Goal: Information Seeking & Learning: Learn about a topic

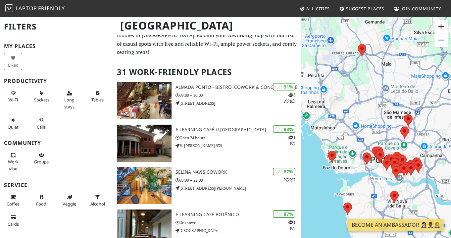
click at [443, 31] on button "Zoom in" at bounding box center [441, 26] width 13 height 13
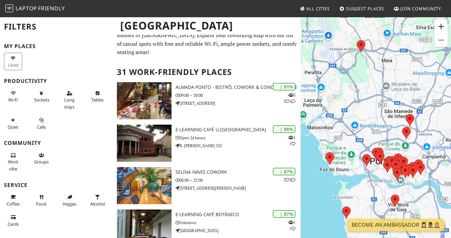
click at [443, 31] on button "Zoom in" at bounding box center [441, 26] width 13 height 13
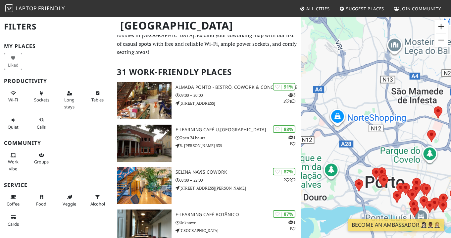
click at [443, 31] on button "Zoom in" at bounding box center [441, 26] width 13 height 13
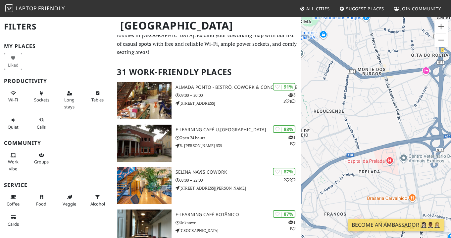
drag, startPoint x: 407, startPoint y: 106, endPoint x: 343, endPoint y: 19, distance: 107.6
click at [343, 19] on div at bounding box center [376, 136] width 150 height 238
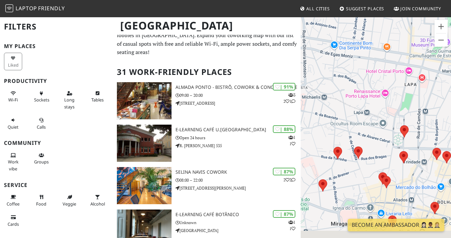
drag, startPoint x: 396, startPoint y: 152, endPoint x: 376, endPoint y: 63, distance: 91.7
click at [376, 63] on div at bounding box center [376, 136] width 150 height 238
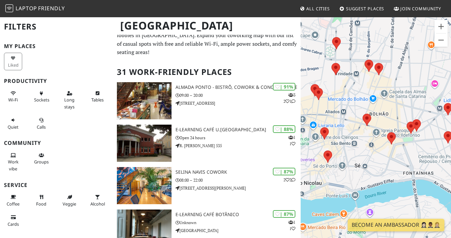
drag, startPoint x: 412, startPoint y: 127, endPoint x: 380, endPoint y: 108, distance: 36.4
click at [380, 108] on div at bounding box center [376, 136] width 150 height 238
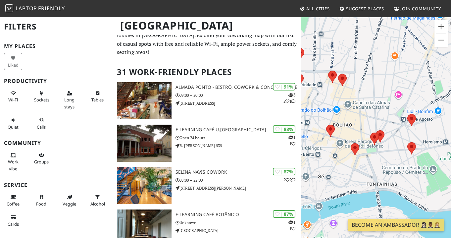
drag, startPoint x: 402, startPoint y: 116, endPoint x: 354, endPoint y: 129, distance: 49.8
click at [354, 130] on div at bounding box center [376, 136] width 150 height 238
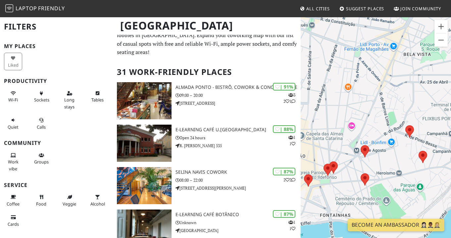
drag, startPoint x: 421, startPoint y: 128, endPoint x: 385, endPoint y: 155, distance: 45.2
click at [385, 155] on div at bounding box center [376, 136] width 150 height 238
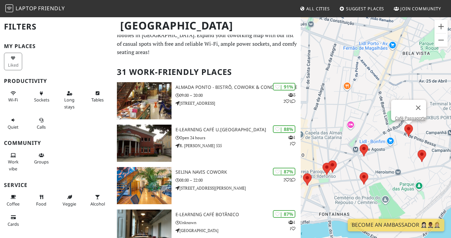
click at [404, 124] on area at bounding box center [404, 124] width 0 height 0
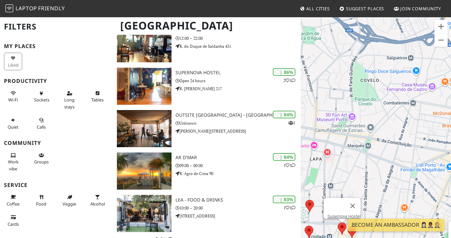
scroll to position [244, 0]
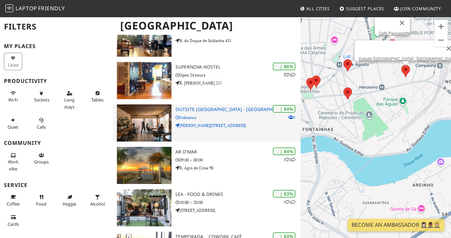
click at [224, 107] on h3 "Outsite [GEOGRAPHIC_DATA] - [GEOGRAPHIC_DATA]" at bounding box center [238, 110] width 125 height 6
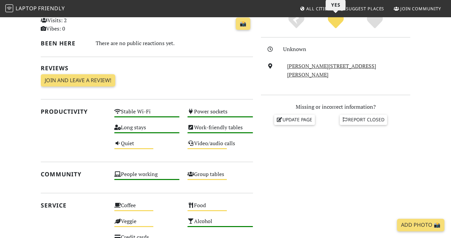
scroll to position [214, 0]
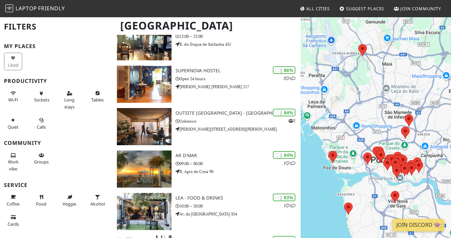
scroll to position [244, 0]
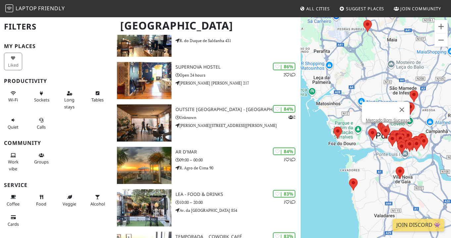
drag, startPoint x: 368, startPoint y: 154, endPoint x: 386, endPoint y: 129, distance: 30.3
click at [382, 126] on area at bounding box center [382, 126] width 0 height 0
drag, startPoint x: 409, startPoint y: 168, endPoint x: 392, endPoint y: 166, distance: 17.0
click at [392, 166] on div at bounding box center [376, 136] width 150 height 238
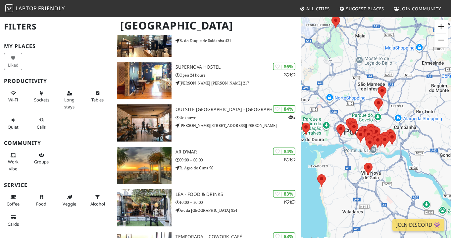
click at [440, 28] on button "Zoom in" at bounding box center [441, 26] width 13 height 13
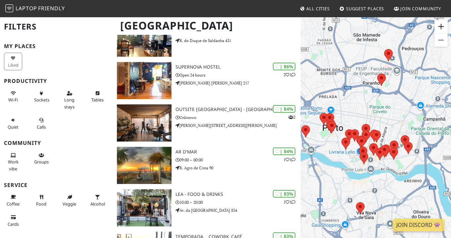
click at [440, 28] on button "Zoom in" at bounding box center [441, 26] width 13 height 13
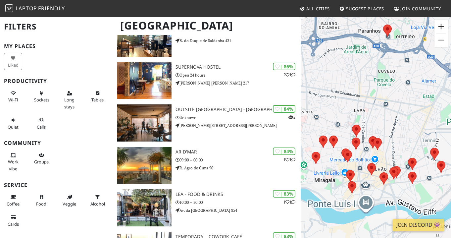
click at [440, 28] on button "Zoom in" at bounding box center [441, 26] width 13 height 13
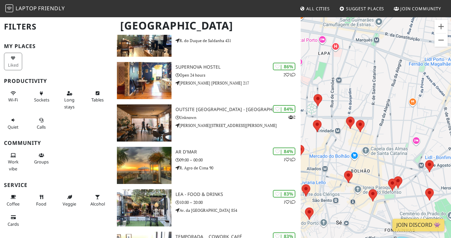
drag, startPoint x: 391, startPoint y: 161, endPoint x: 351, endPoint y: 92, distance: 79.7
click at [351, 93] on div at bounding box center [376, 136] width 150 height 238
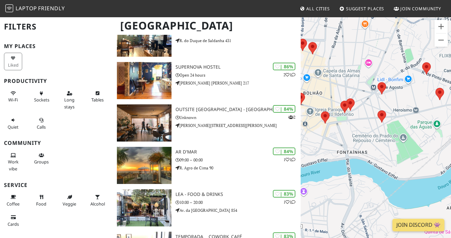
drag, startPoint x: 418, startPoint y: 143, endPoint x: 370, endPoint y: 122, distance: 52.6
click at [370, 122] on div at bounding box center [376, 136] width 150 height 238
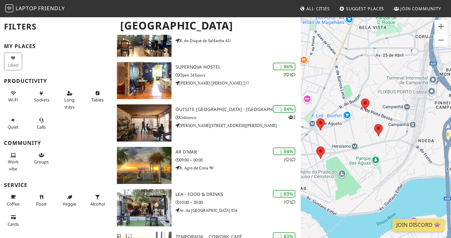
drag, startPoint x: 403, startPoint y: 79, endPoint x: 410, endPoint y: 147, distance: 68.8
click at [410, 147] on div at bounding box center [376, 136] width 150 height 238
click at [442, 28] on button "Zoom in" at bounding box center [441, 26] width 13 height 13
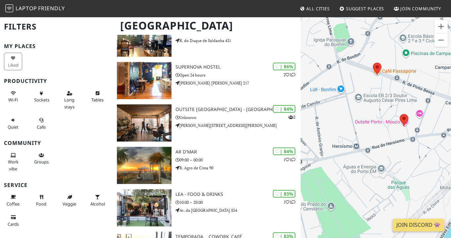
drag, startPoint x: 410, startPoint y: 132, endPoint x: 434, endPoint y: 121, distance: 25.9
click at [434, 121] on div at bounding box center [376, 136] width 150 height 238
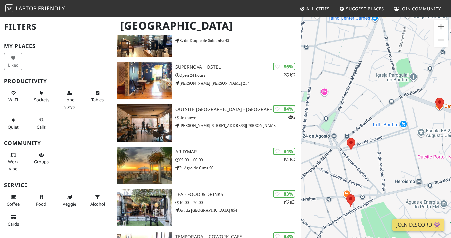
drag, startPoint x: 371, startPoint y: 122, endPoint x: 435, endPoint y: 158, distance: 74.1
click at [435, 158] on div at bounding box center [376, 136] width 150 height 238
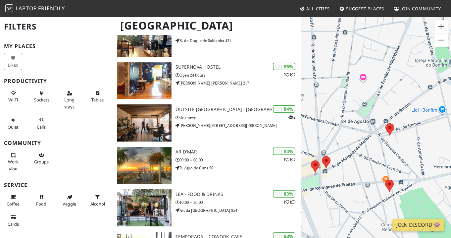
drag, startPoint x: 374, startPoint y: 143, endPoint x: 412, endPoint y: 128, distance: 40.7
click at [413, 128] on div at bounding box center [376, 136] width 150 height 238
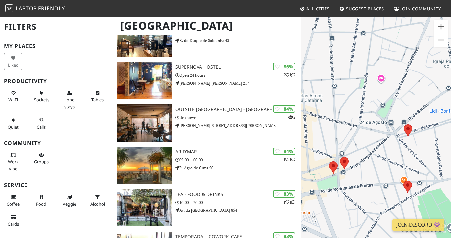
drag, startPoint x: 367, startPoint y: 145, endPoint x: 388, endPoint y: 145, distance: 20.9
click at [388, 145] on div at bounding box center [376, 136] width 150 height 238
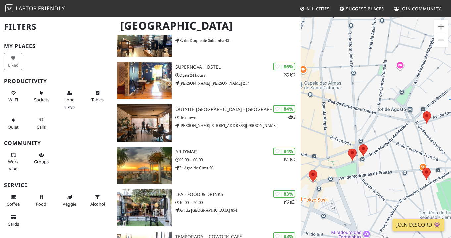
drag, startPoint x: 373, startPoint y: 133, endPoint x: 392, endPoint y: 118, distance: 24.4
click at [392, 118] on div at bounding box center [376, 136] width 150 height 238
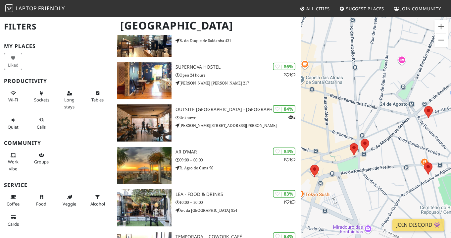
drag, startPoint x: 389, startPoint y: 136, endPoint x: 391, endPoint y: 130, distance: 6.5
click at [391, 130] on div at bounding box center [376, 136] width 150 height 238
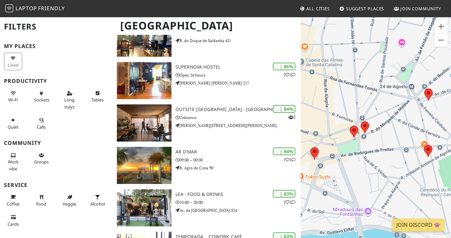
drag, startPoint x: 382, startPoint y: 174, endPoint x: 382, endPoint y: 155, distance: 19.2
click at [382, 155] on div at bounding box center [376, 136] width 150 height 238
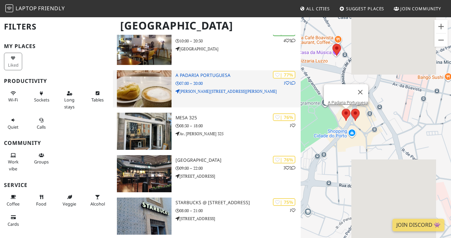
scroll to position [562, 0]
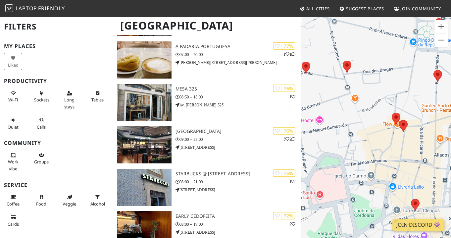
drag, startPoint x: 347, startPoint y: 128, endPoint x: 367, endPoint y: 103, distance: 32.2
click at [367, 103] on div at bounding box center [376, 136] width 150 height 238
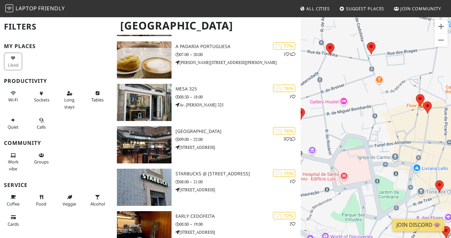
drag, startPoint x: 367, startPoint y: 107, endPoint x: 392, endPoint y: 87, distance: 31.6
click at [392, 87] on div at bounding box center [376, 136] width 150 height 238
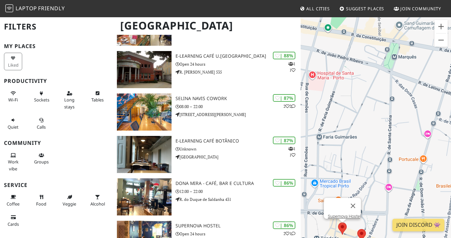
scroll to position [68, 0]
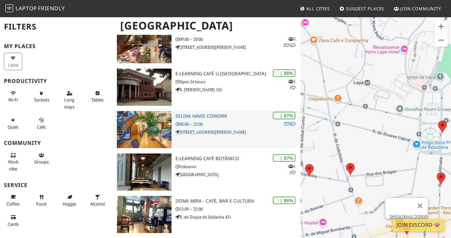
click at [222, 129] on p "[STREET_ADDRESS][PERSON_NAME]" at bounding box center [238, 132] width 125 height 6
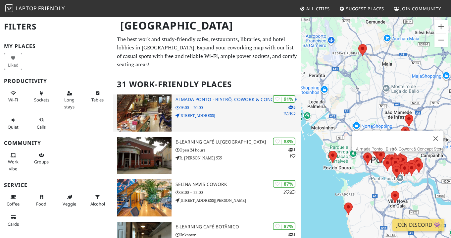
click at [186, 97] on h3 "Almada Ponto - Bistrô, Cowork & Concept Store" at bounding box center [238, 100] width 125 height 6
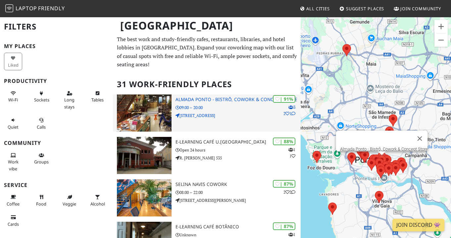
click at [224, 112] on p "[STREET_ADDRESS]" at bounding box center [238, 115] width 125 height 6
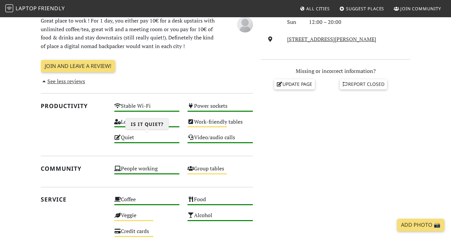
scroll to position [254, 0]
